Goal: Navigation & Orientation: Find specific page/section

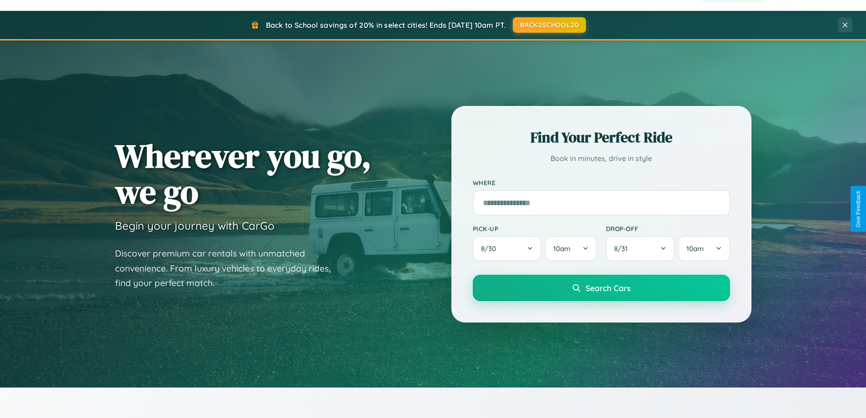
scroll to position [626, 0]
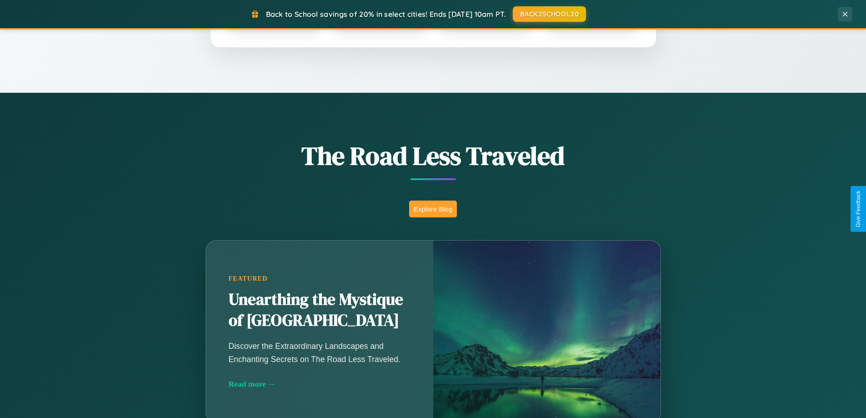
click at [433, 209] on button "Explore Blog" at bounding box center [433, 209] width 48 height 17
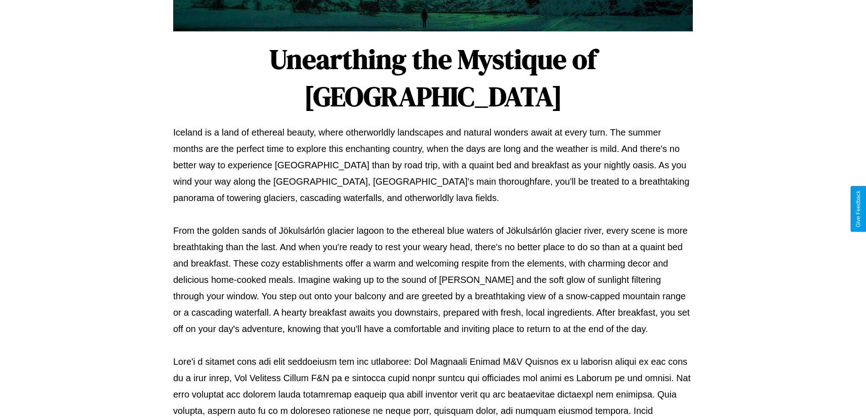
scroll to position [294, 0]
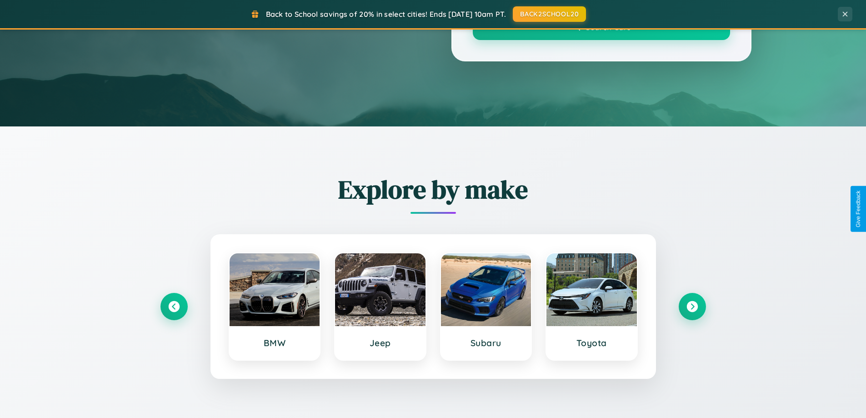
scroll to position [626, 0]
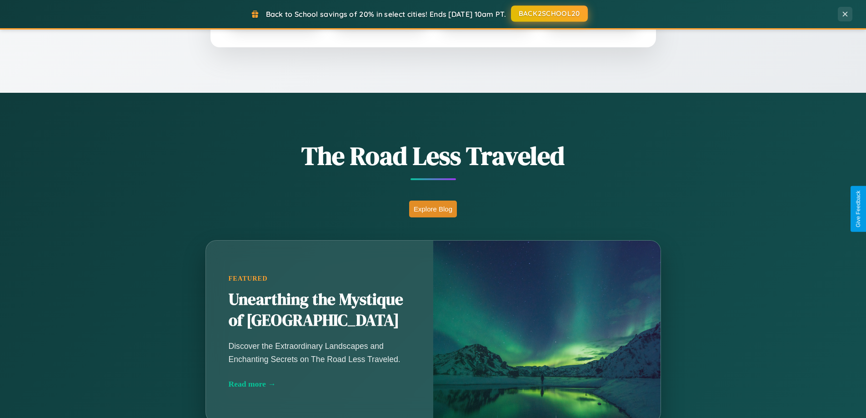
click at [549, 14] on button "BACK2SCHOOL20" at bounding box center [549, 13] width 77 height 16
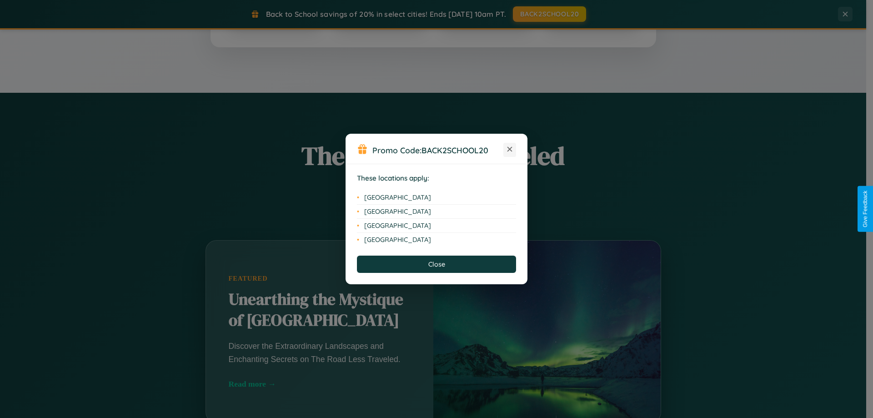
click at [510, 150] on icon at bounding box center [509, 149] width 5 height 5
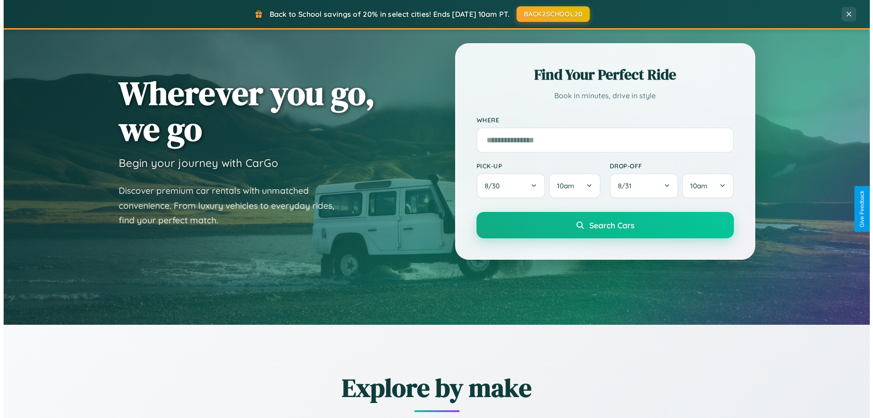
scroll to position [0, 0]
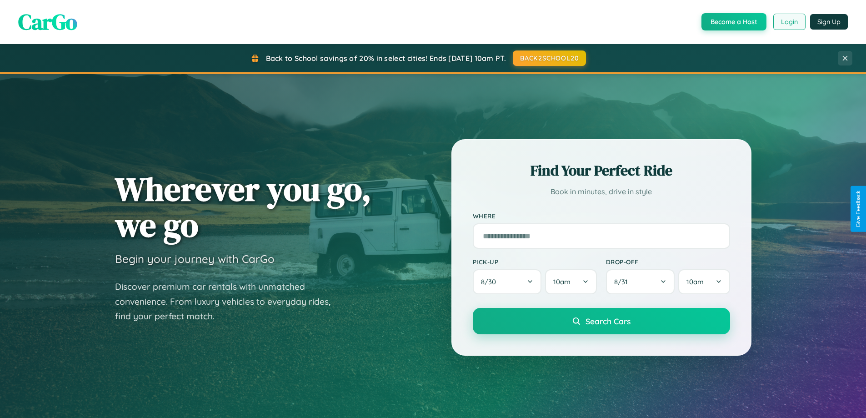
click at [789, 22] on button "Login" at bounding box center [789, 22] width 32 height 16
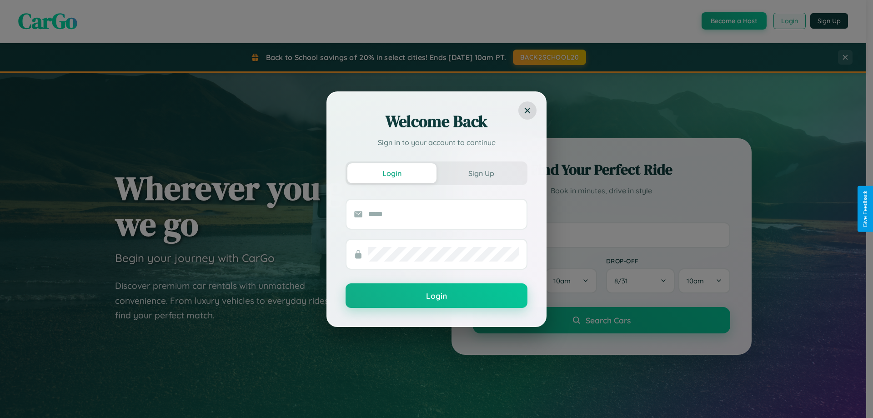
scroll to position [27, 0]
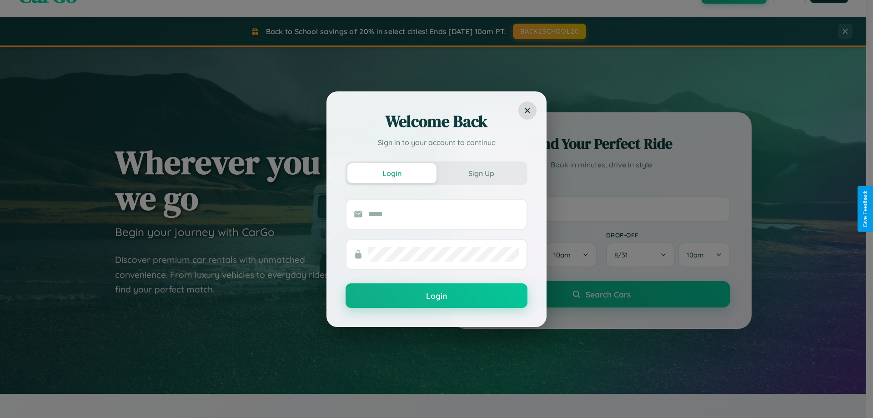
click at [601, 209] on div "Welcome Back Sign in to your account to continue Login Sign Up Login" at bounding box center [436, 209] width 873 height 418
